Goal: Task Accomplishment & Management: Manage account settings

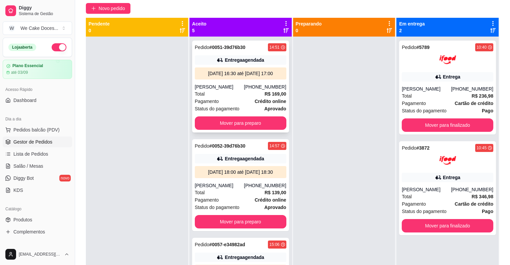
click at [235, 98] on div "Total R$ 169,00" at bounding box center [241, 93] width 92 height 7
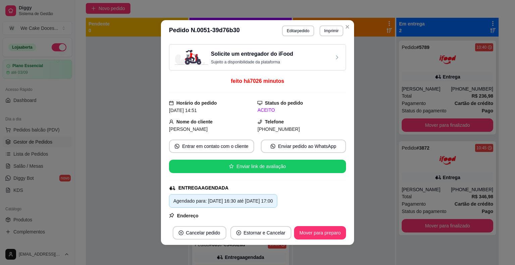
click at [293, 53] on div "Solicite um entregador do iFood Sujeito a disponibilidade da plataforma" at bounding box center [258, 57] width 166 height 15
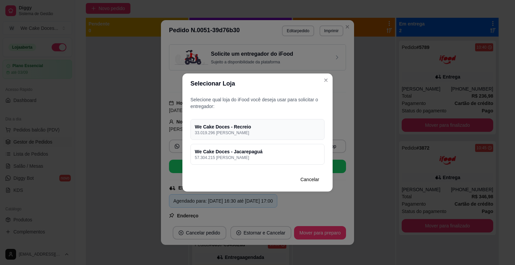
click at [299, 134] on p "33.019.296 [PERSON_NAME]" at bounding box center [257, 132] width 125 height 5
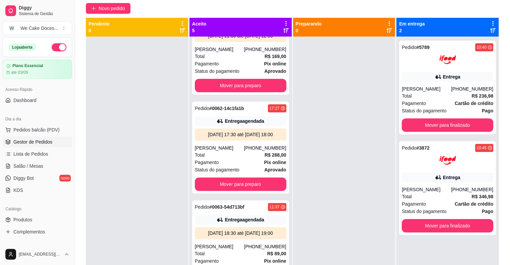
scroll to position [275, 0]
click at [218, 145] on div "[PERSON_NAME]" at bounding box center [219, 148] width 49 height 7
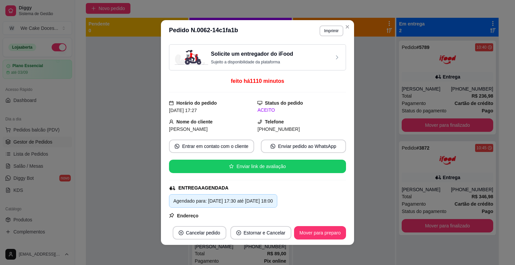
click at [281, 57] on h3 "Solicite um entregador do iFood" at bounding box center [252, 54] width 82 height 8
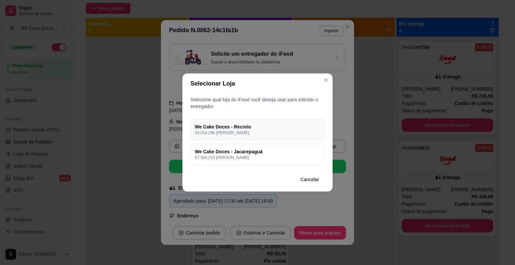
click at [307, 128] on h4 "We Cake Doces - Recreio" at bounding box center [257, 126] width 125 height 7
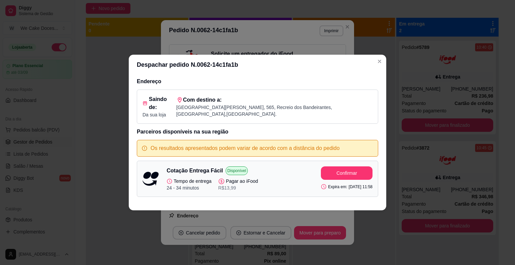
click at [390, 131] on div "Despachar pedido N. 0062-14c1fa1b Endereço Saindo de: Da sua loja Com destino a…" at bounding box center [257, 132] width 515 height 265
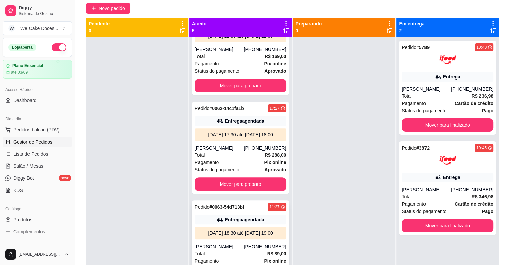
click at [232, 243] on div "[PERSON_NAME]" at bounding box center [219, 246] width 49 height 7
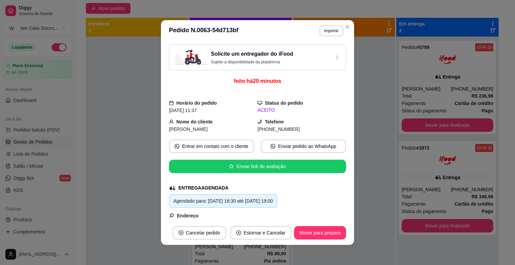
click at [293, 61] on div "Solicite um entregador do iFood Sujeito a disponibilidade da plataforma" at bounding box center [258, 57] width 166 height 15
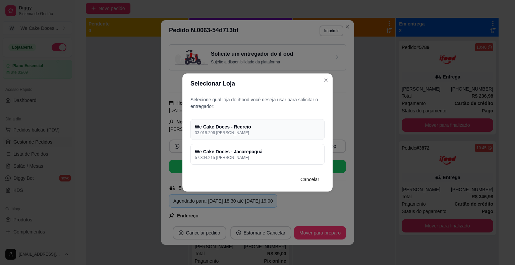
click at [302, 126] on h4 "We Cake Doces - Recreio" at bounding box center [257, 126] width 125 height 7
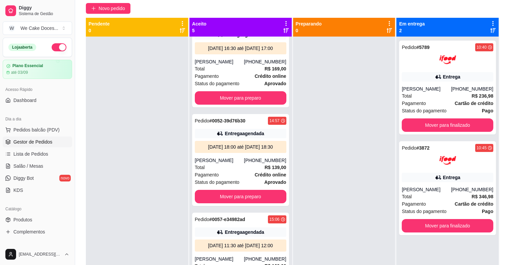
scroll to position [7, 0]
